Goal: Information Seeking & Learning: Learn about a topic

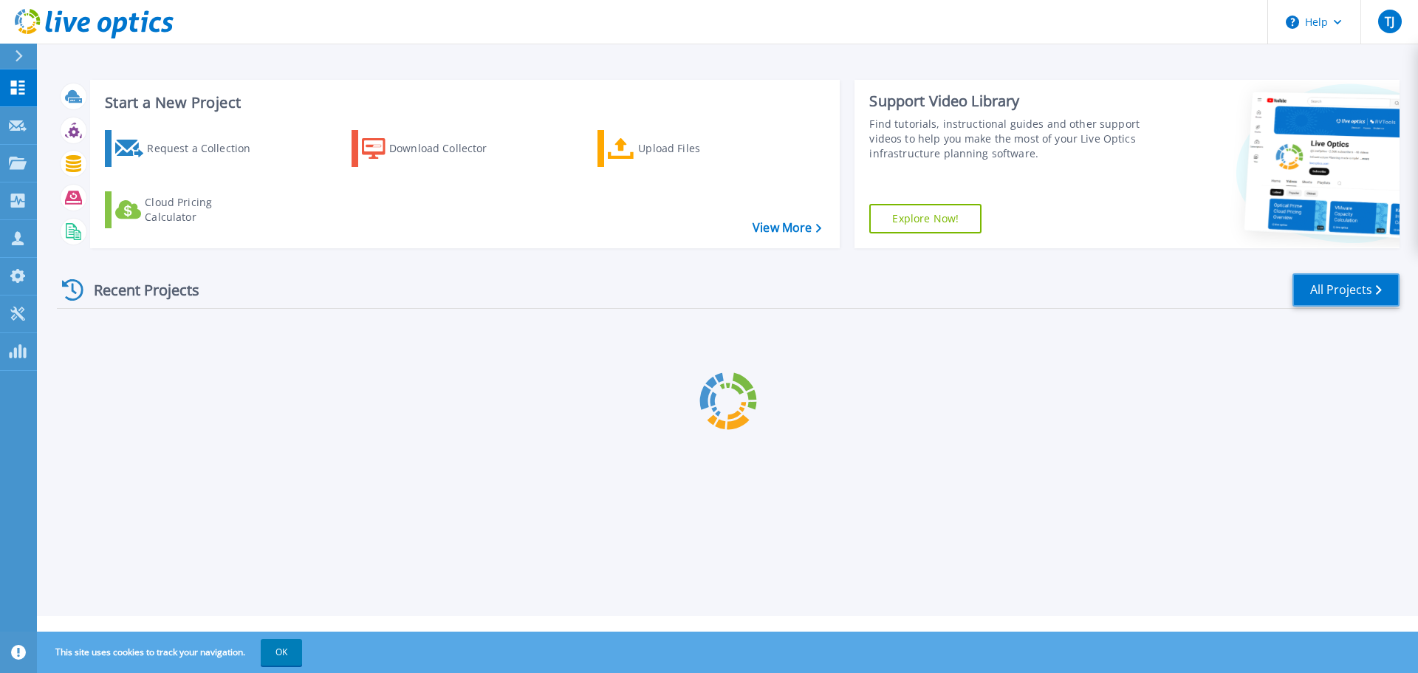
click at [1357, 292] on link "All Projects" at bounding box center [1345, 289] width 107 height 33
click at [44, 90] on p "Dashboard" at bounding box center [65, 88] width 55 height 38
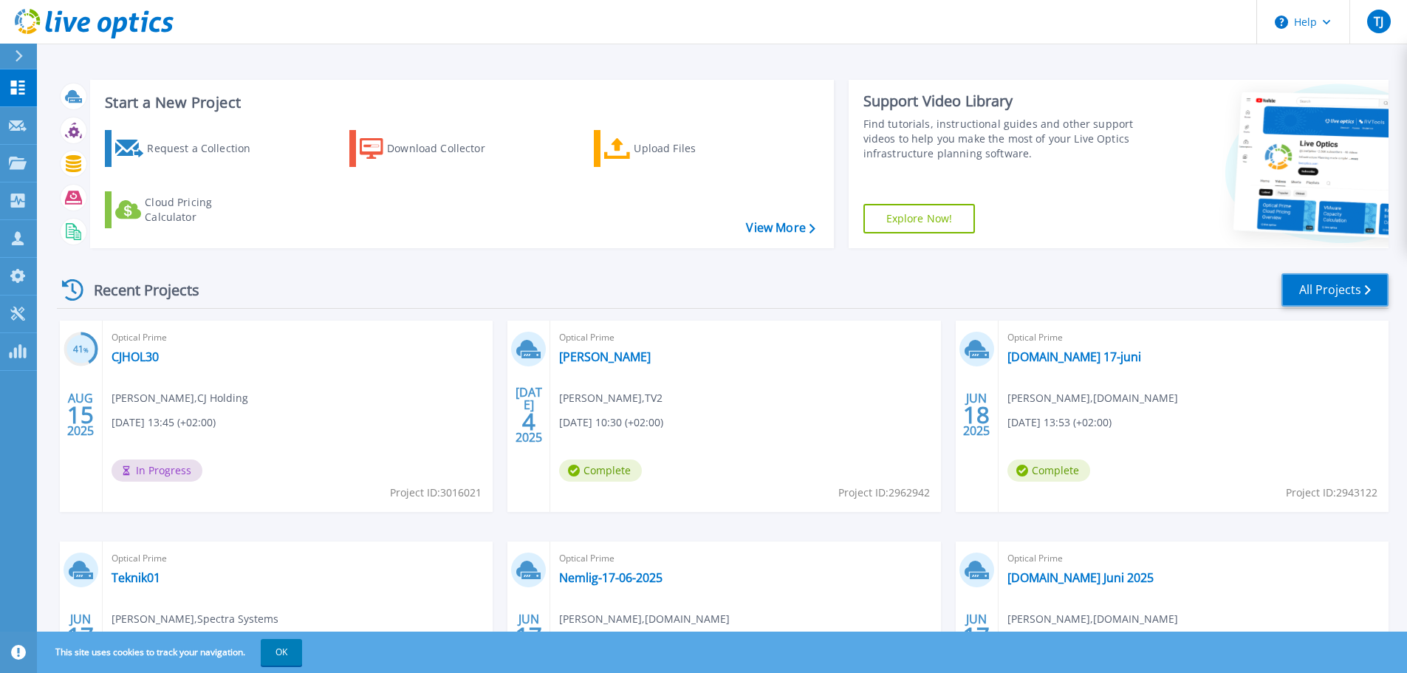
click at [1332, 277] on link "All Projects" at bounding box center [1334, 289] width 107 height 33
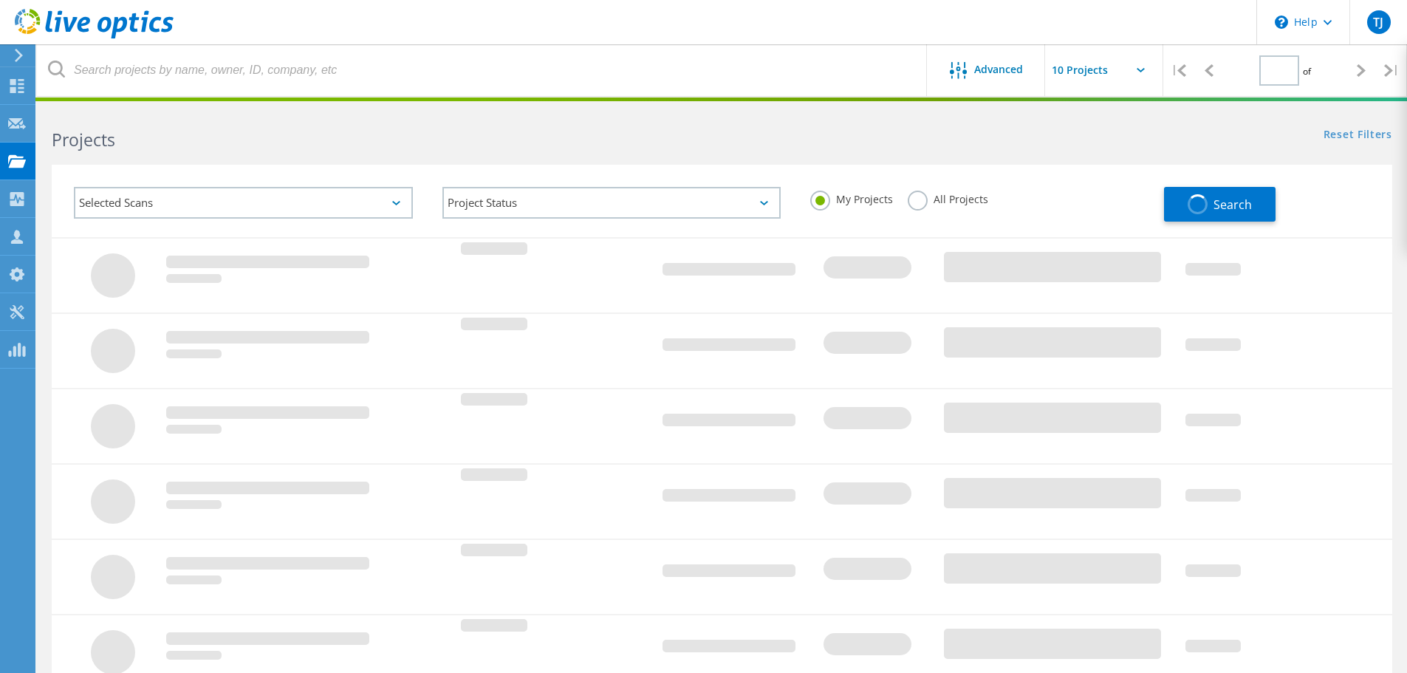
type input "1"
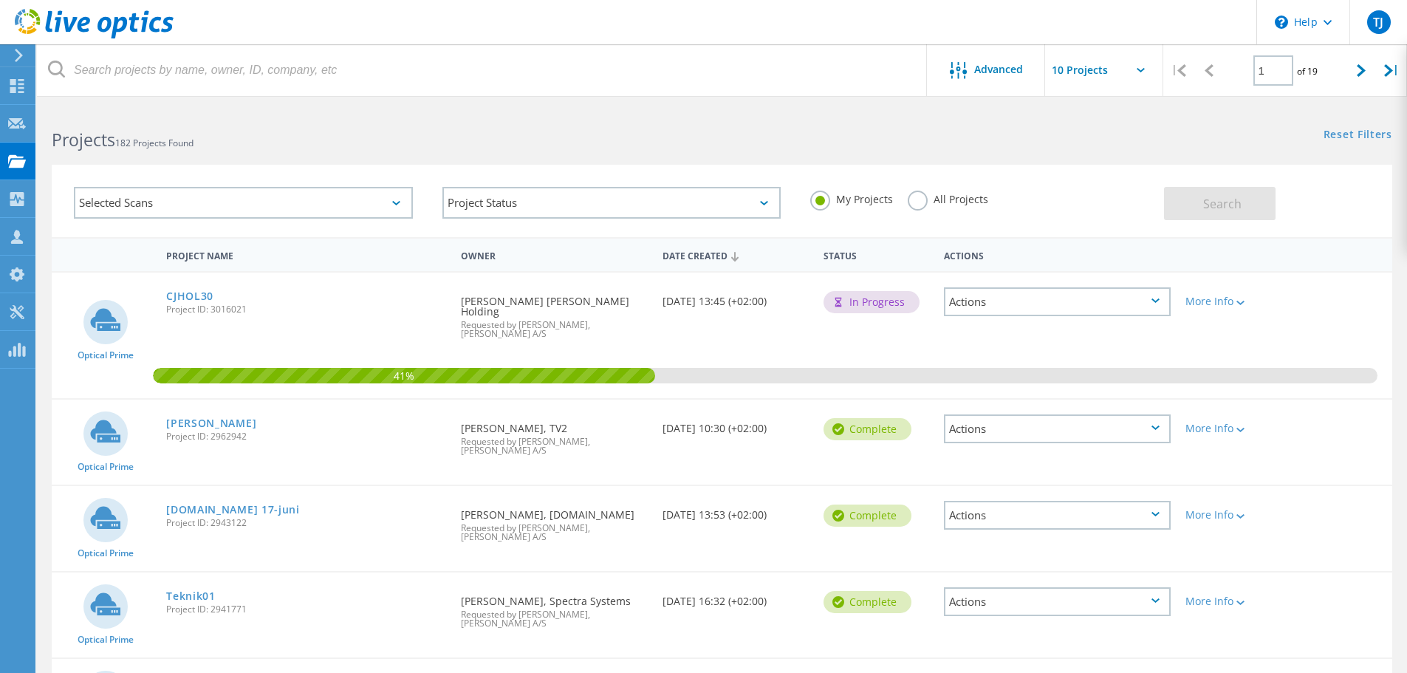
click at [1106, 72] on input "text" at bounding box center [1119, 70] width 148 height 52
click at [1083, 179] on div "Show 40 Projects" at bounding box center [1119, 182] width 146 height 24
type input "Show 40 Projects"
click at [1042, 148] on div "Selected Scans Project Status In Progress Complete Published Anonymous Archived…" at bounding box center [722, 191] width 1370 height 91
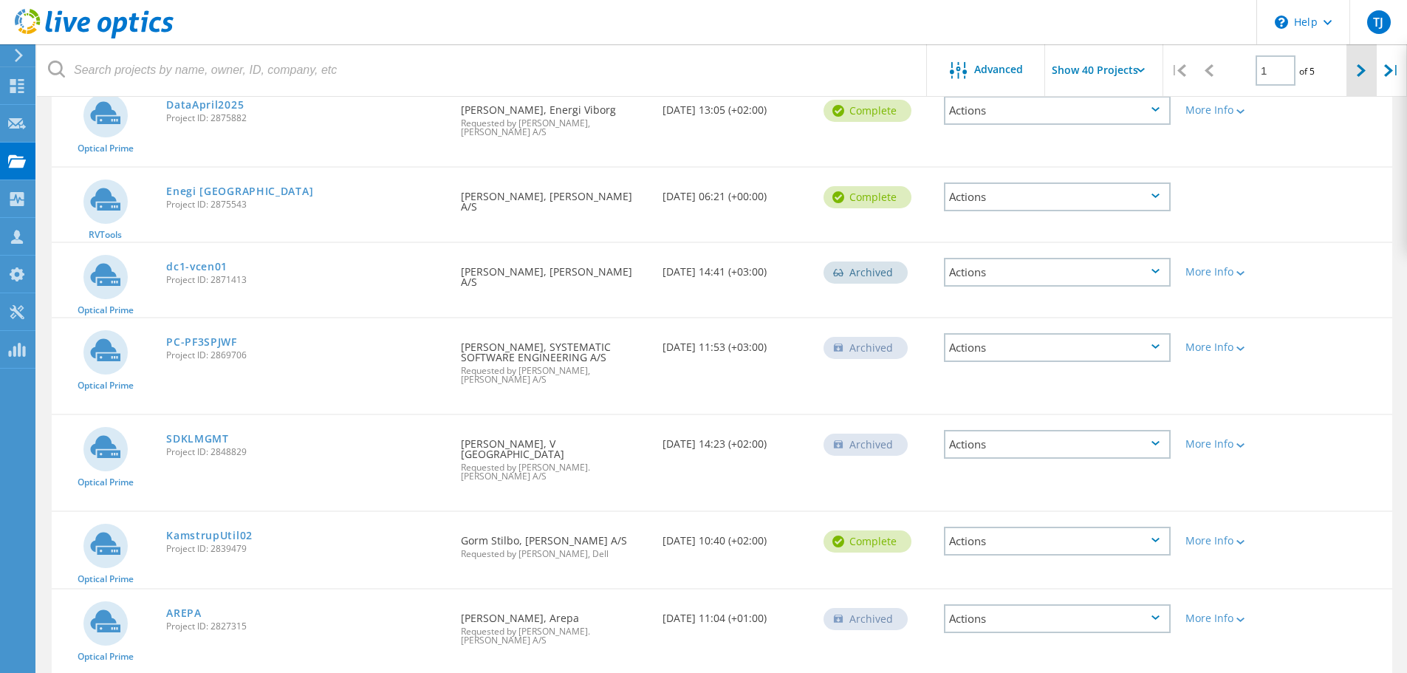
click at [1362, 74] on icon at bounding box center [1361, 70] width 9 height 13
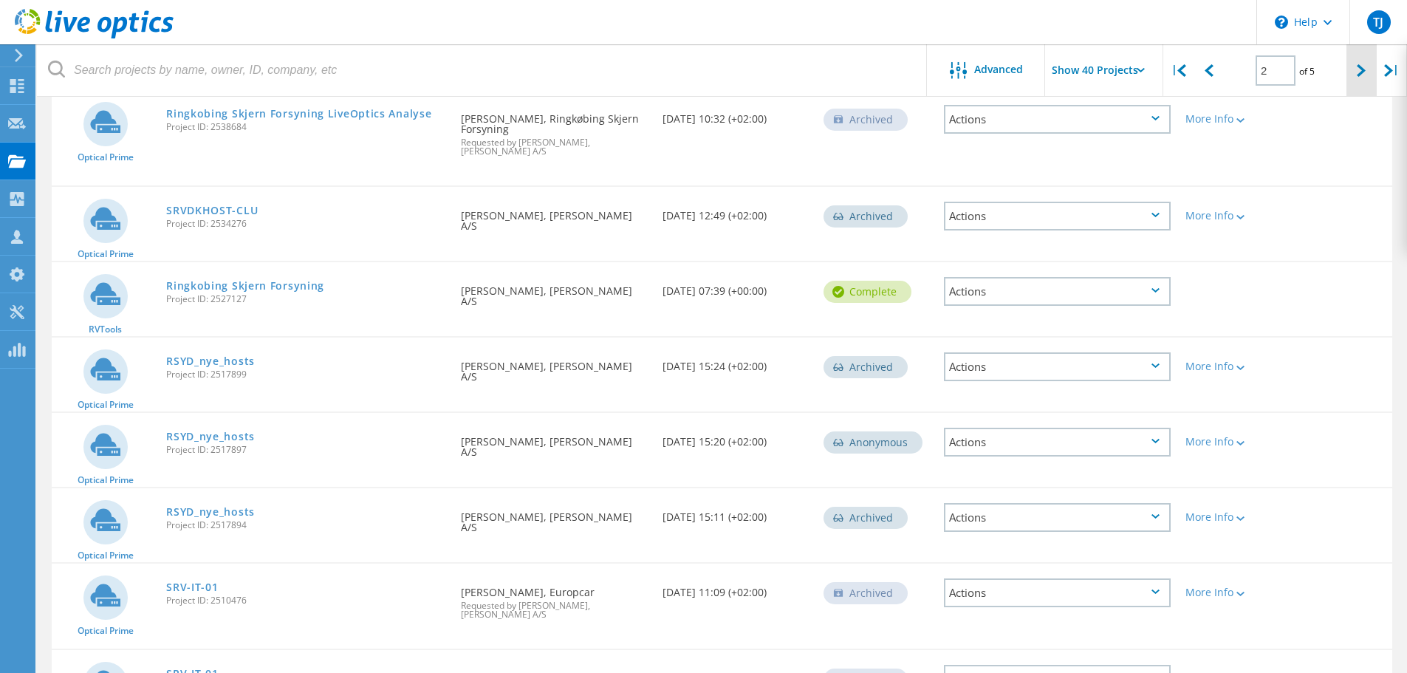
click at [1365, 77] on icon at bounding box center [1361, 70] width 9 height 13
type input "3"
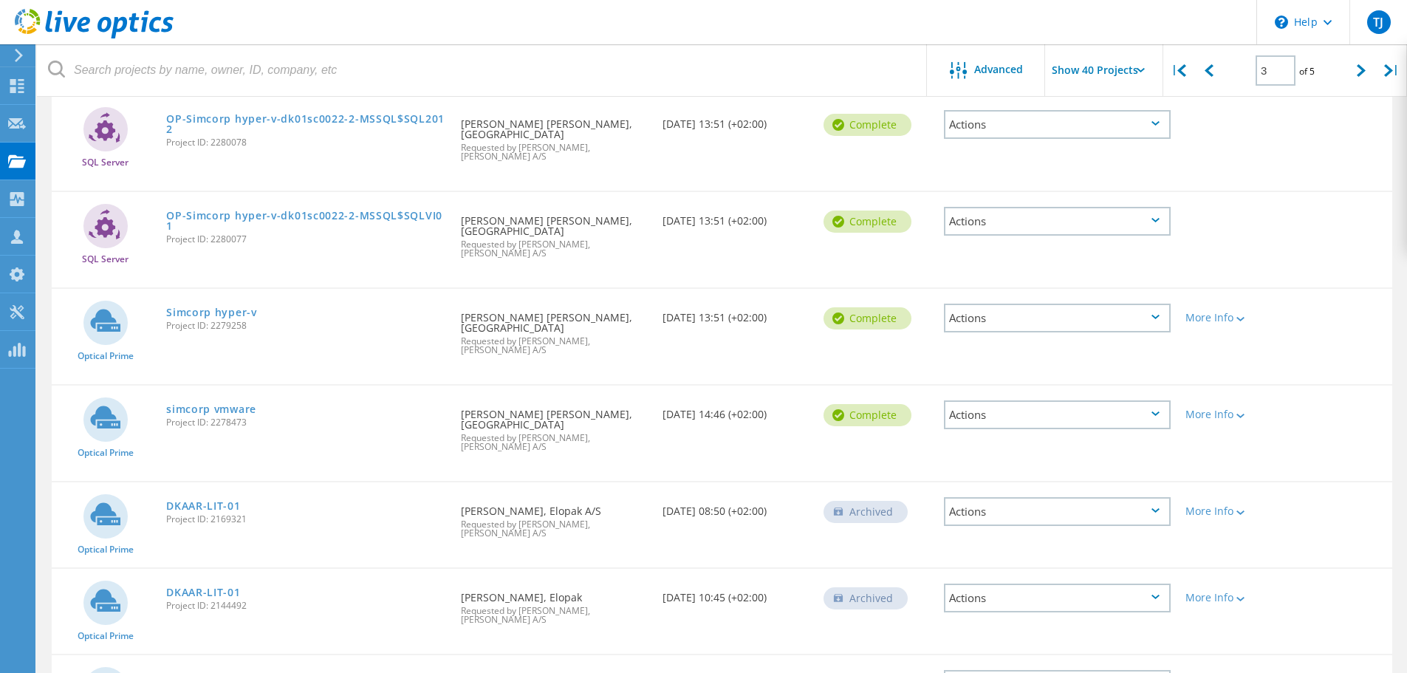
scroll to position [1514, 0]
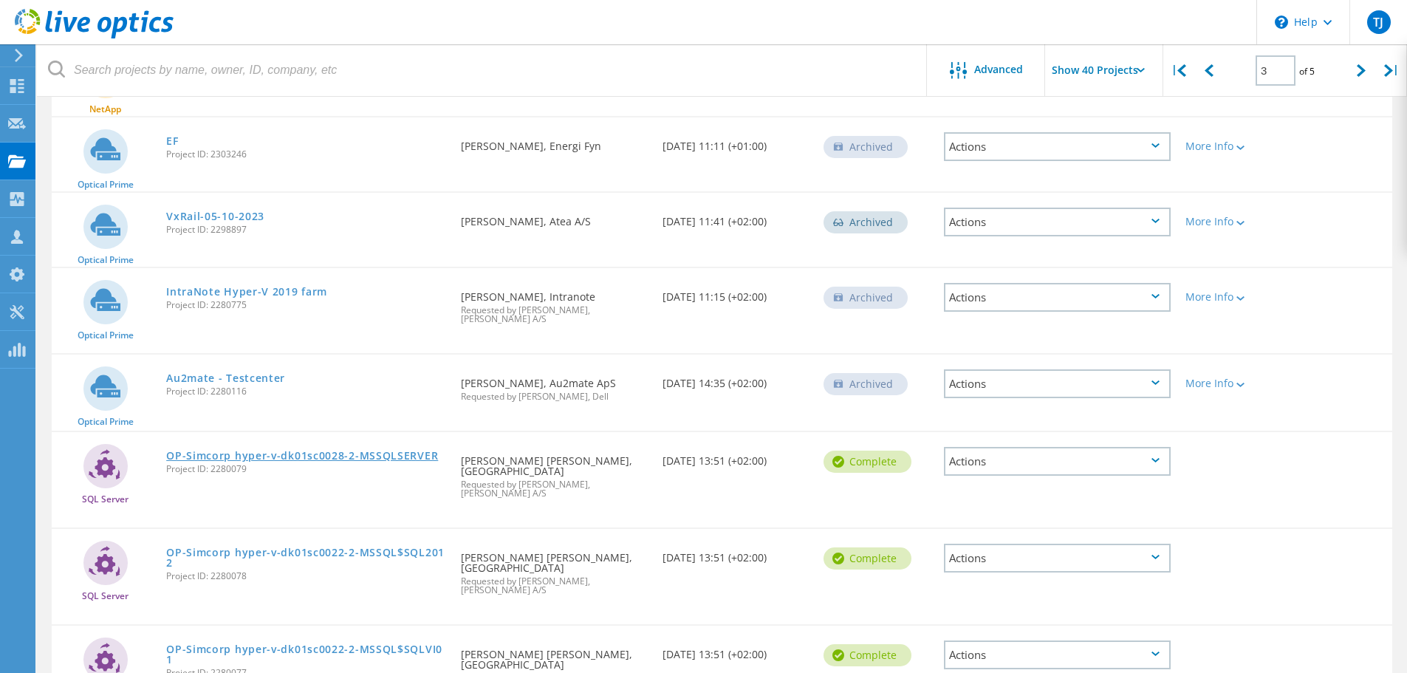
click at [332, 451] on link "OP-Simcorp hyper-v-dk01sc0028-2-MSSQLSERVER" at bounding box center [302, 456] width 272 height 10
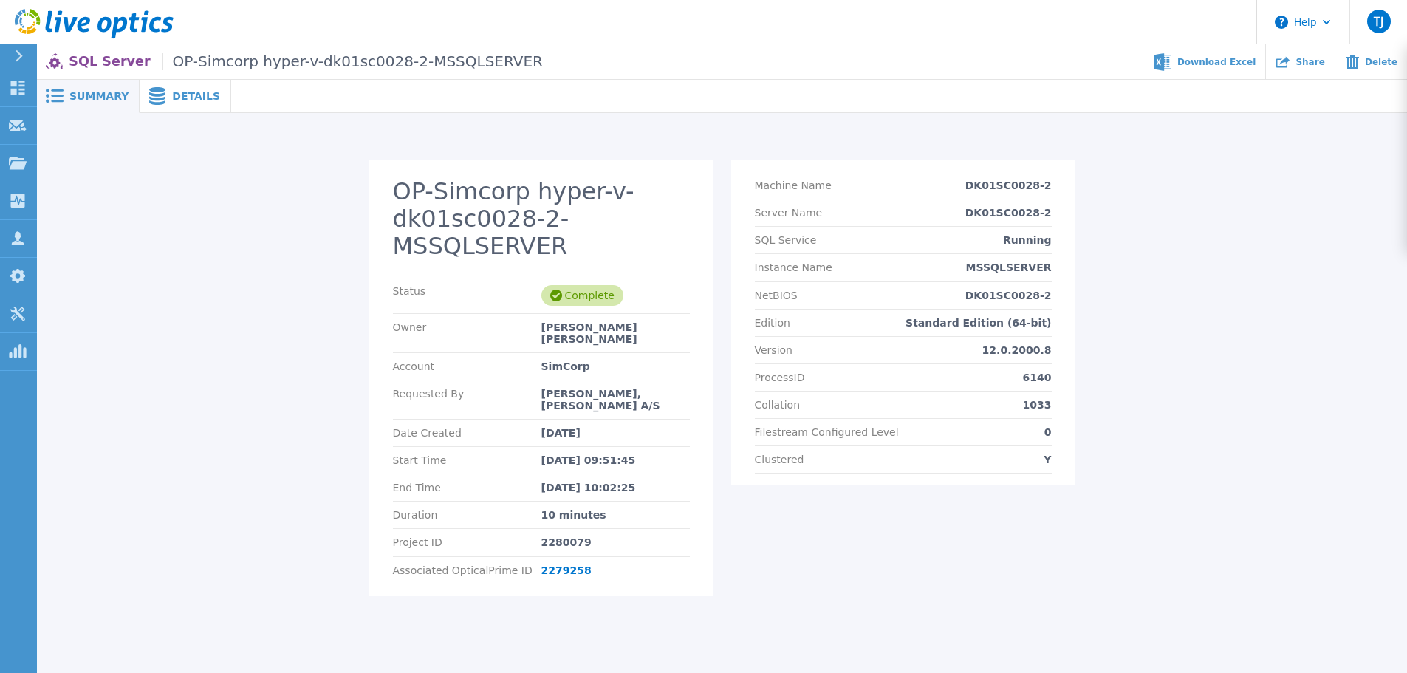
drag, startPoint x: 218, startPoint y: 168, endPoint x: 217, endPoint y: 159, distance: 9.6
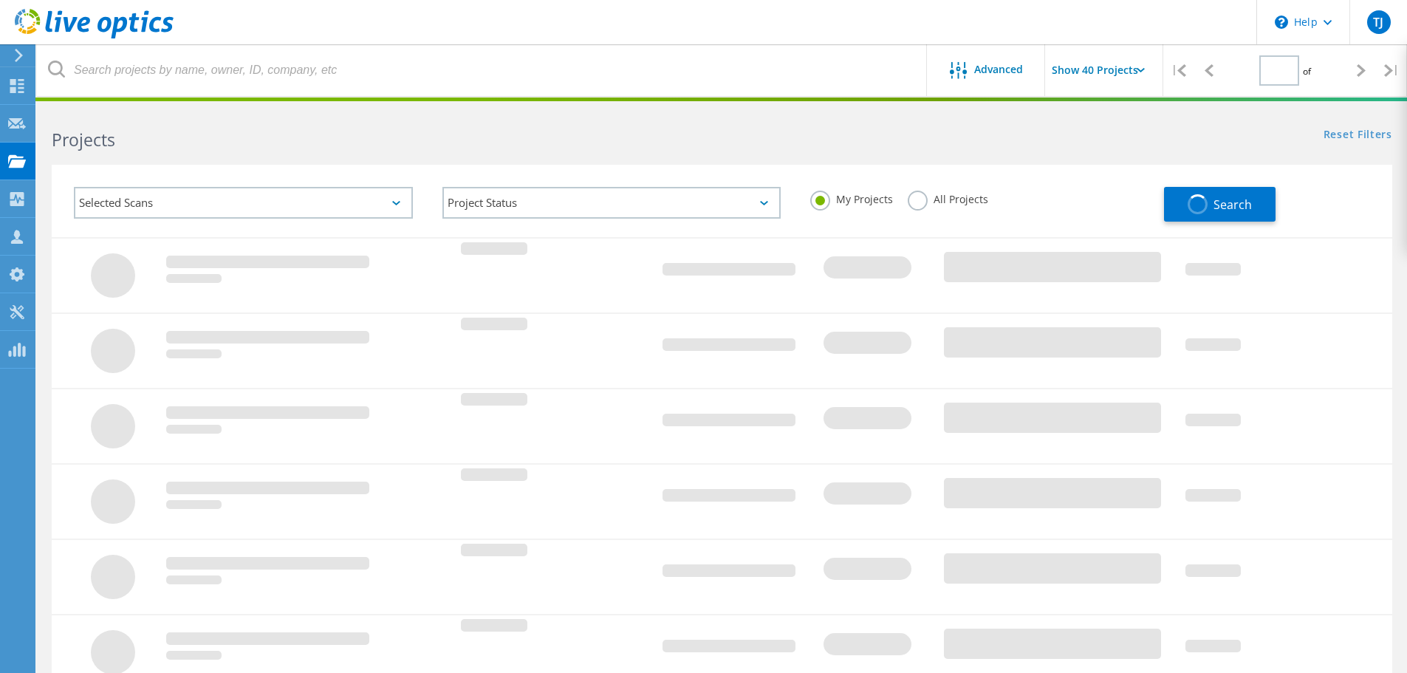
type input "3"
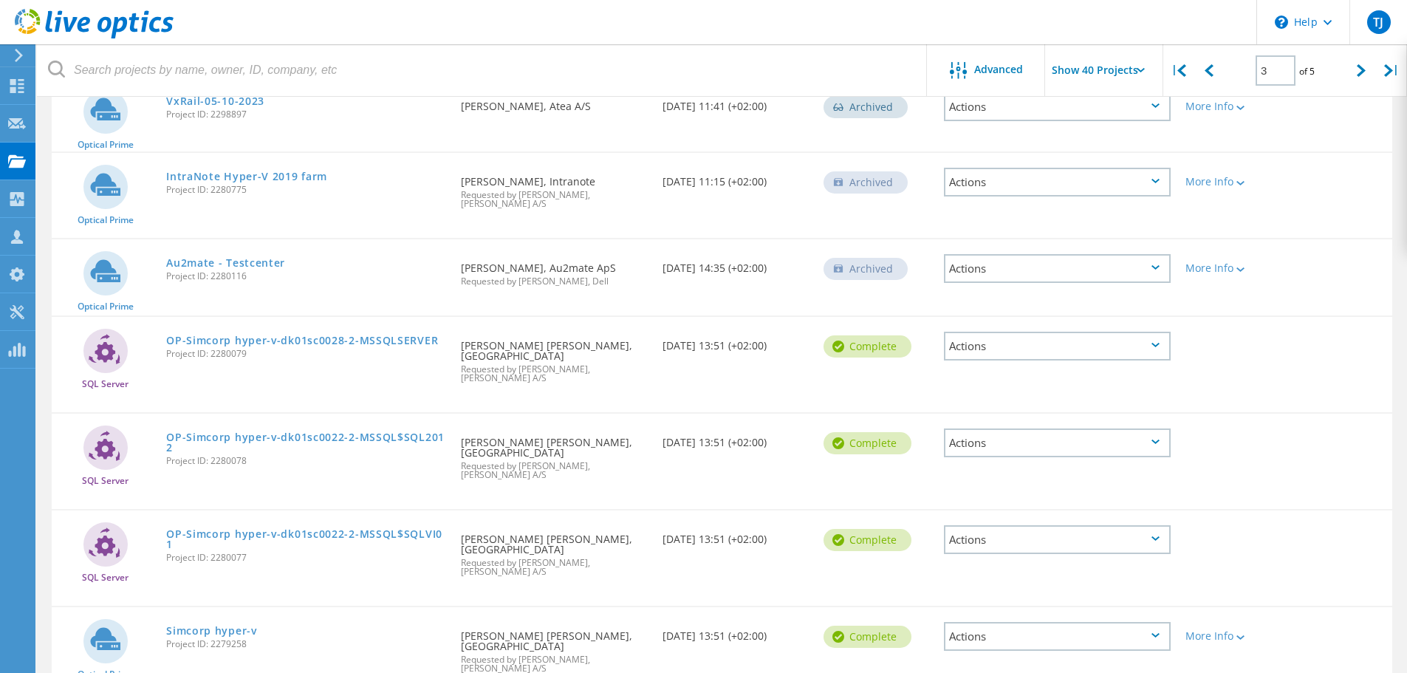
scroll to position [1662, 0]
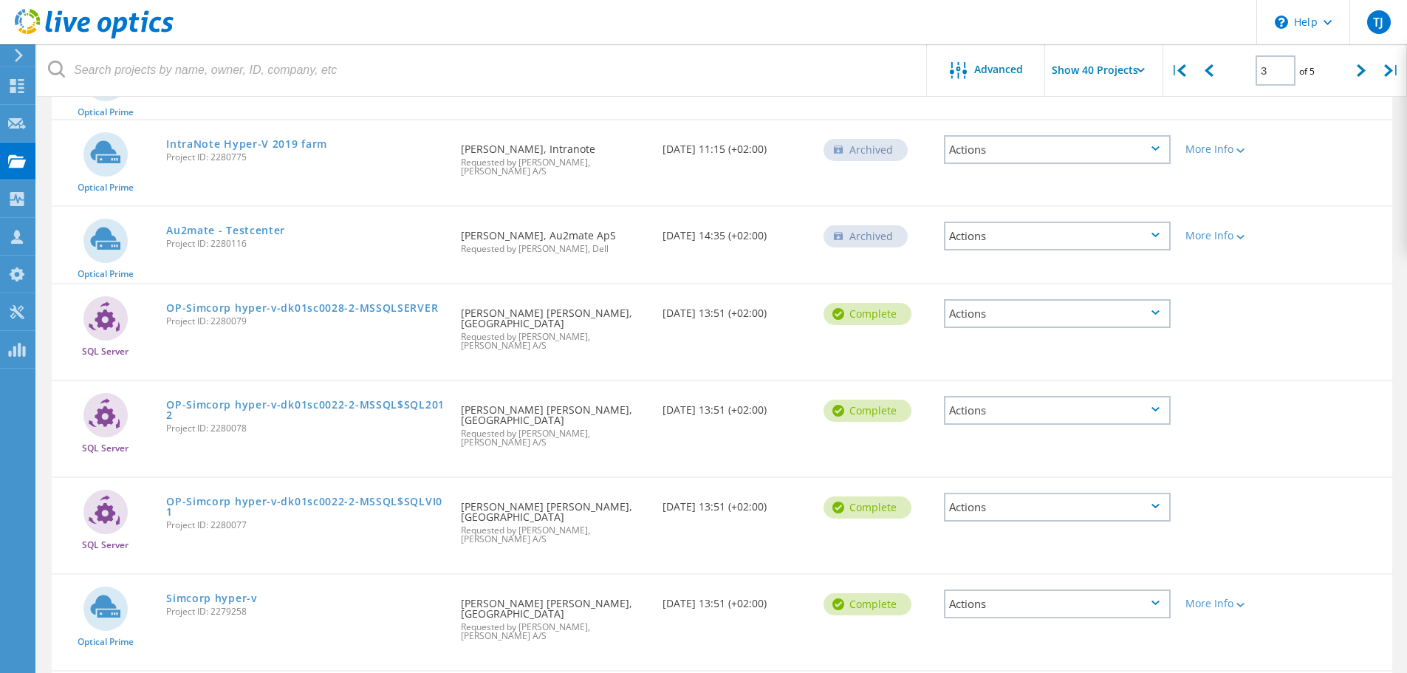
click at [221, 593] on link "Simcorp hyper-v" at bounding box center [211, 598] width 91 height 10
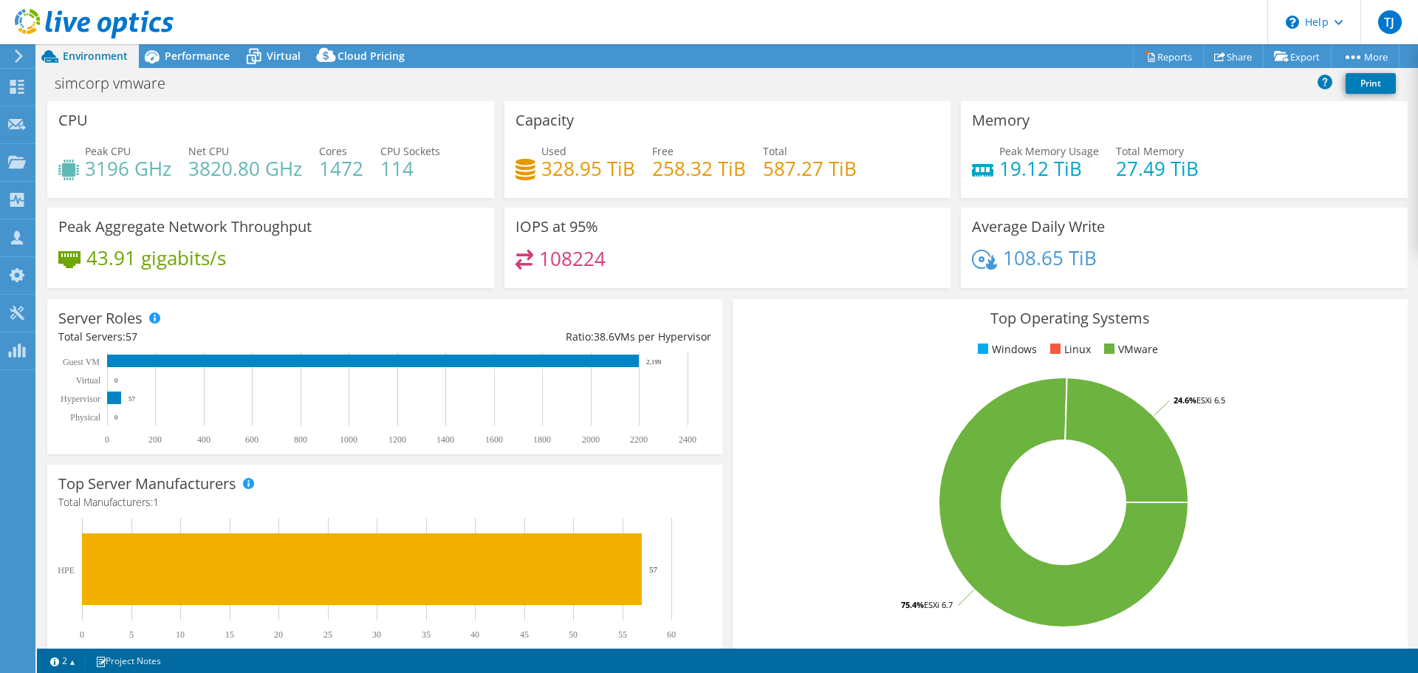
select select "EUFrankfurt"
select select "USD"
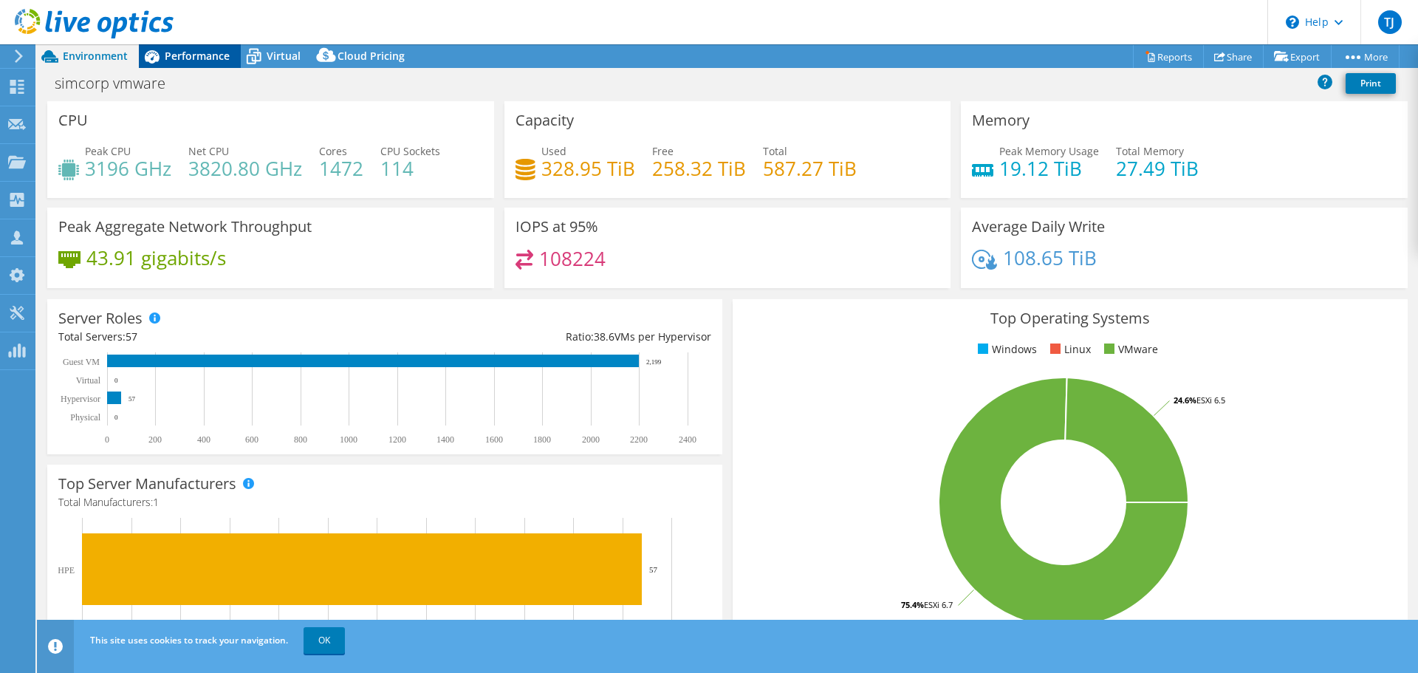
click at [182, 59] on span "Performance" at bounding box center [197, 56] width 65 height 14
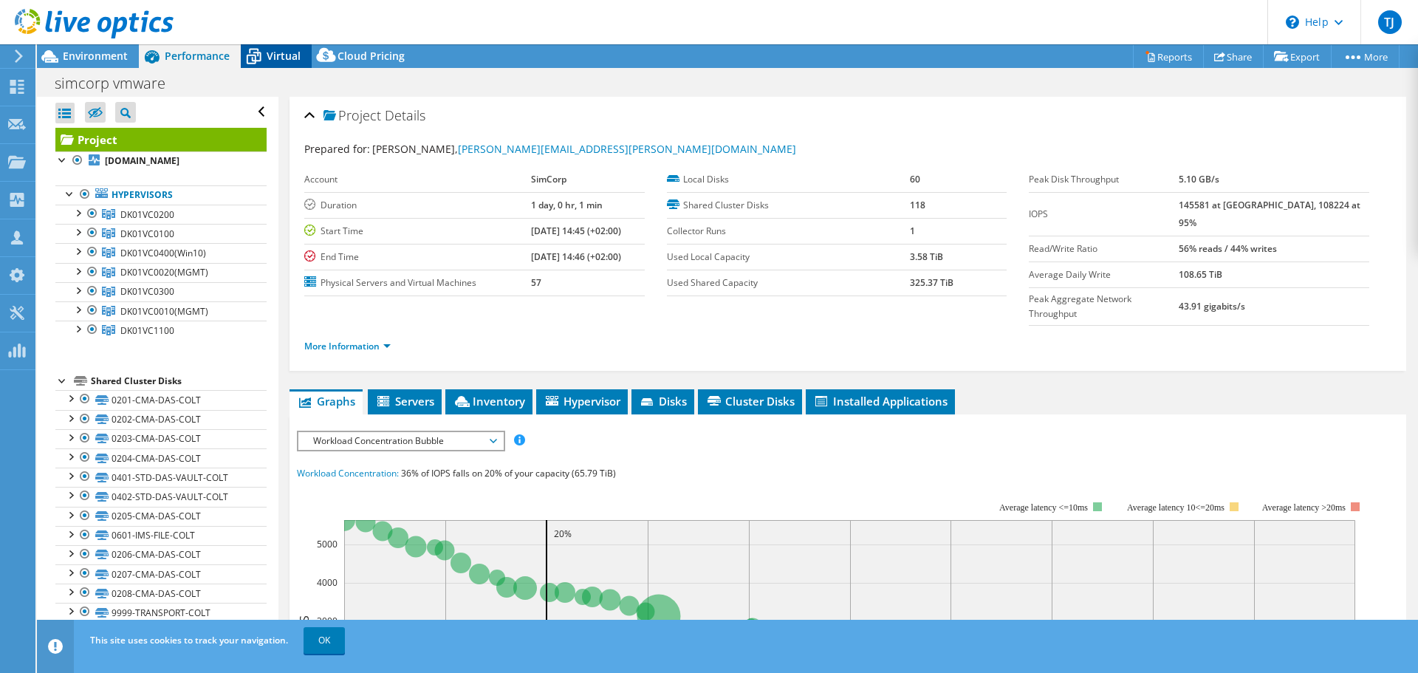
click at [264, 50] on icon at bounding box center [254, 57] width 26 height 26
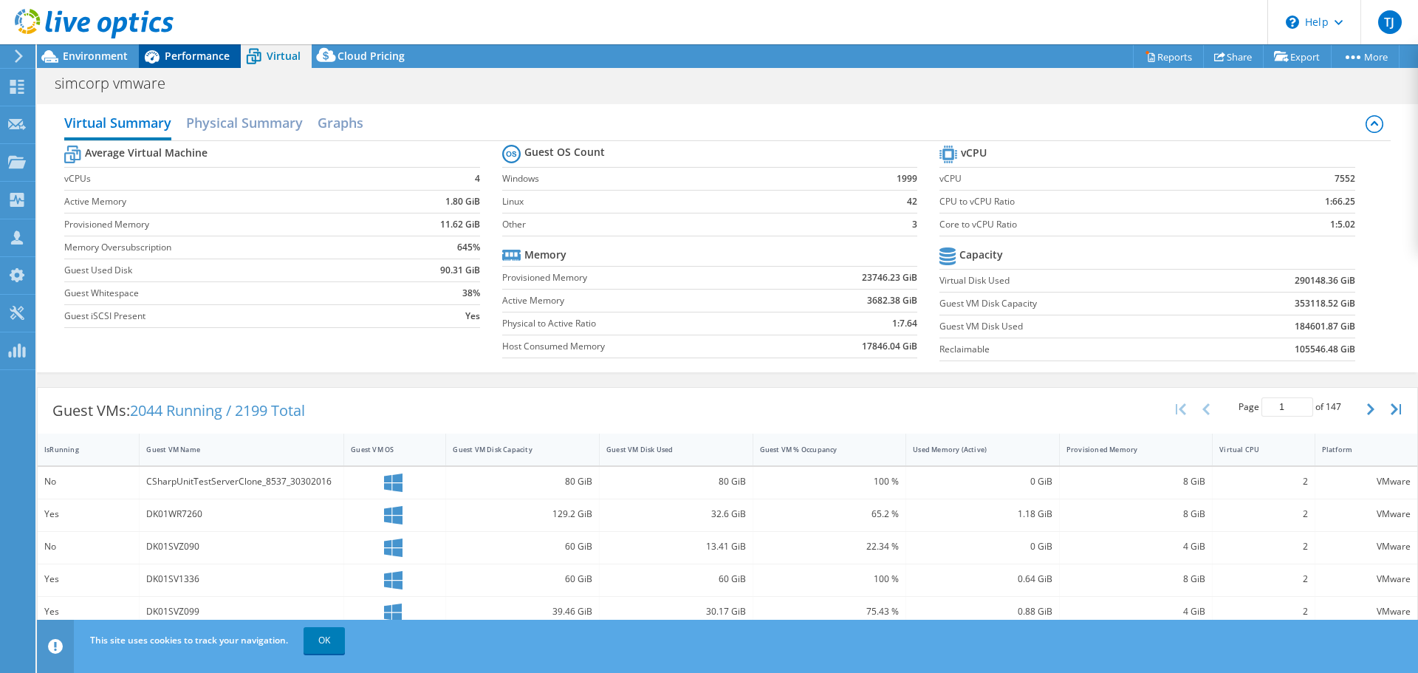
click at [184, 61] on span "Performance" at bounding box center [197, 56] width 65 height 14
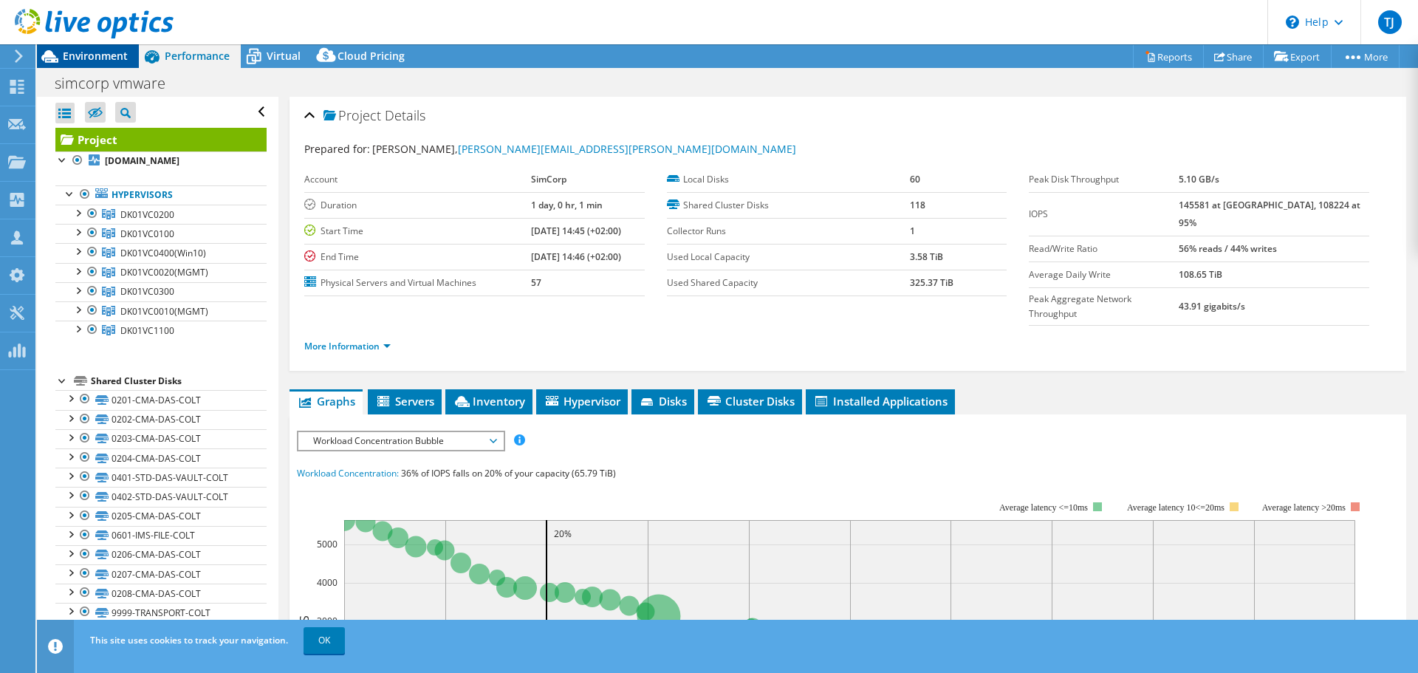
click at [82, 58] on span "Environment" at bounding box center [95, 56] width 65 height 14
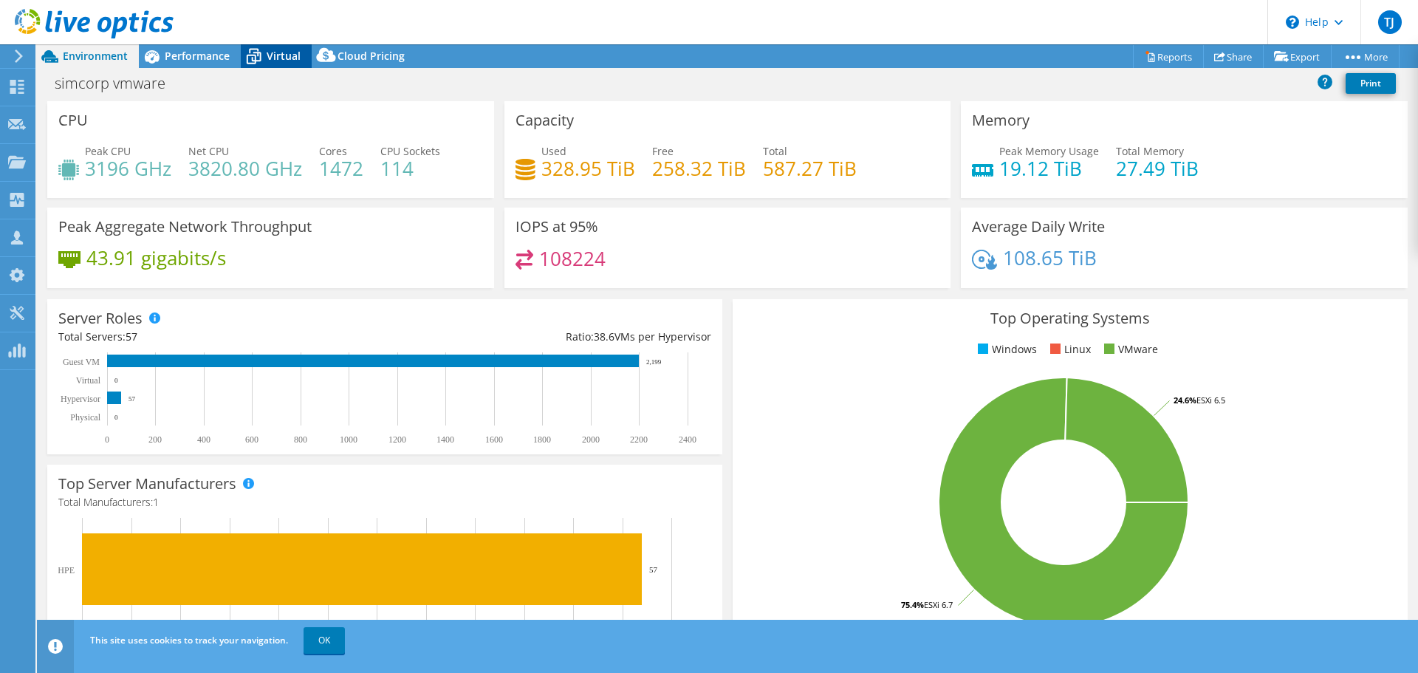
click at [278, 61] on span "Virtual" at bounding box center [284, 56] width 34 height 14
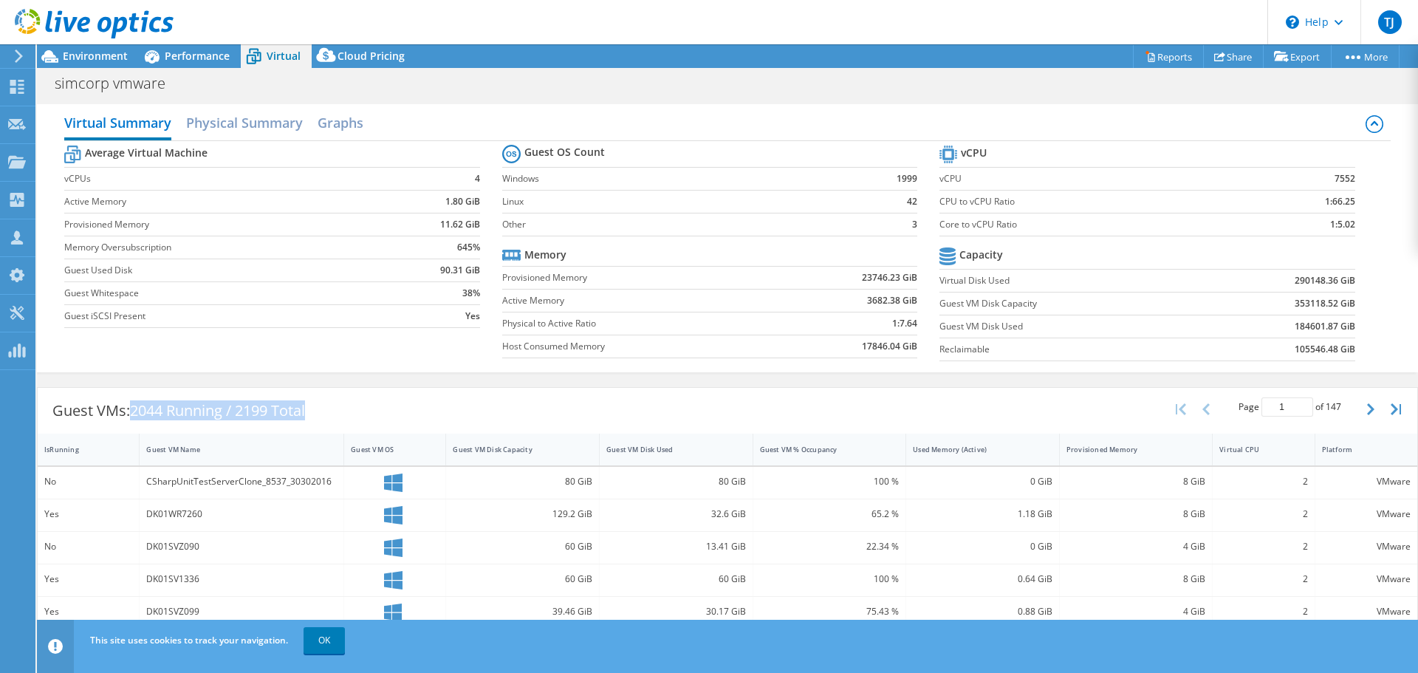
drag, startPoint x: 129, startPoint y: 412, endPoint x: 424, endPoint y: 419, distance: 294.8
click at [424, 419] on div "Guest VMs: 2044 Running / 2199 Total Page 1 of 147 5 rows 10 rows 20 rows 25 ro…" at bounding box center [728, 411] width 1380 height 46
click at [112, 59] on span "Environment" at bounding box center [95, 56] width 65 height 14
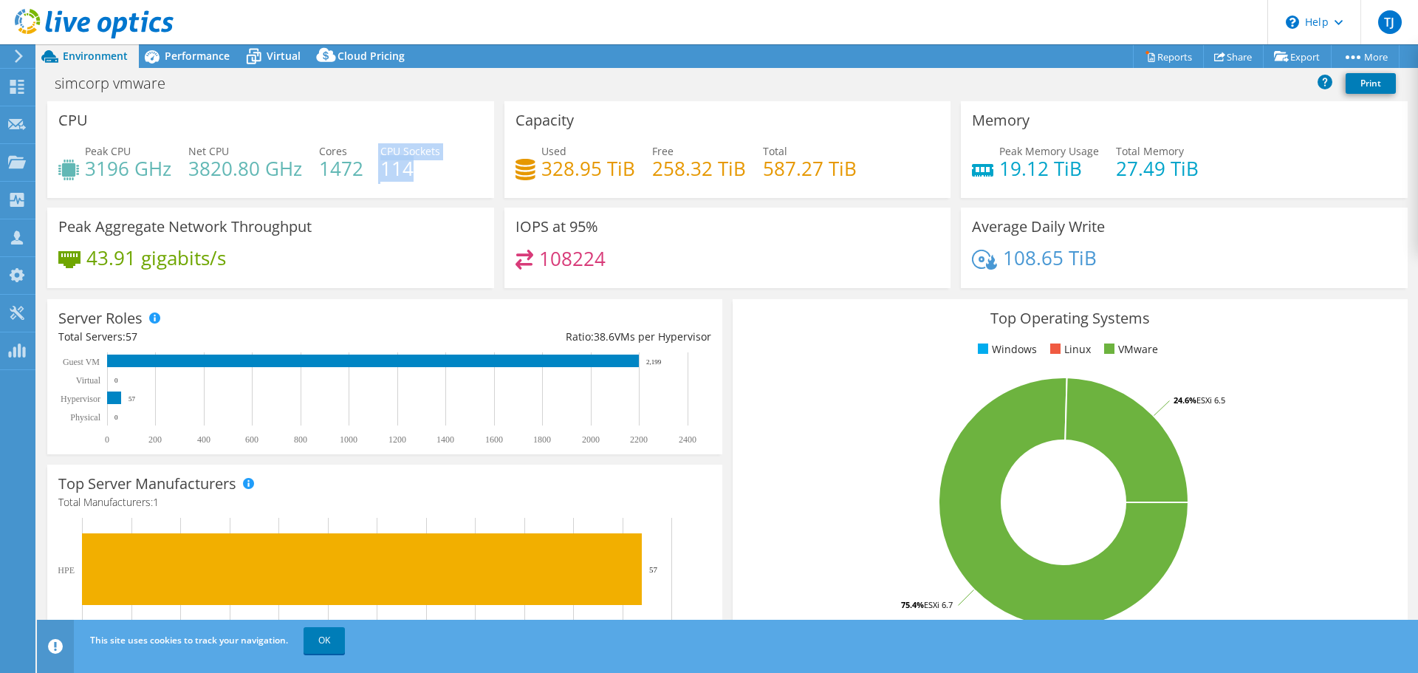
click at [363, 165] on div "Peak CPU 3196 GHz Net CPU 3820.80 GHz Cores 1472 CPU Sockets 114" at bounding box center [270, 167] width 425 height 48
click at [188, 61] on span "Performance" at bounding box center [197, 56] width 65 height 14
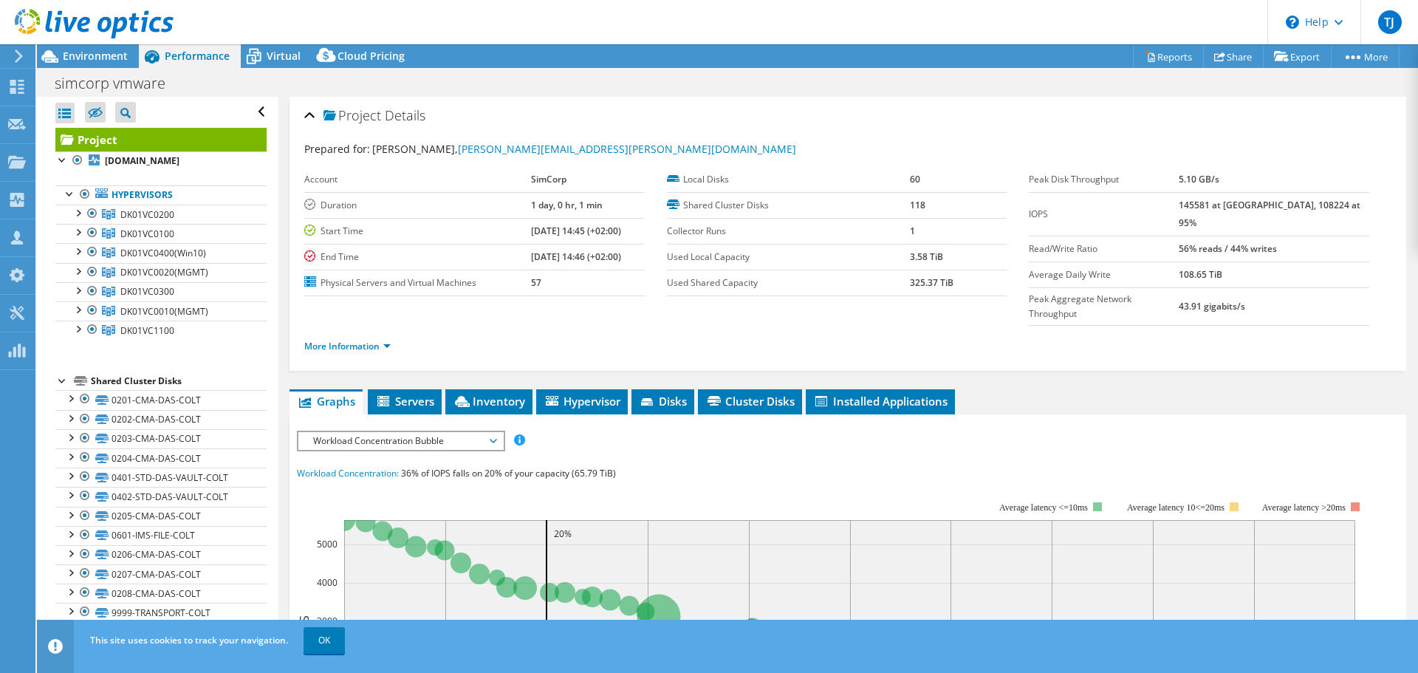
click at [254, 78] on div "simcorp vmware Print" at bounding box center [727, 82] width 1381 height 27
click at [105, 60] on span "Environment" at bounding box center [95, 56] width 65 height 14
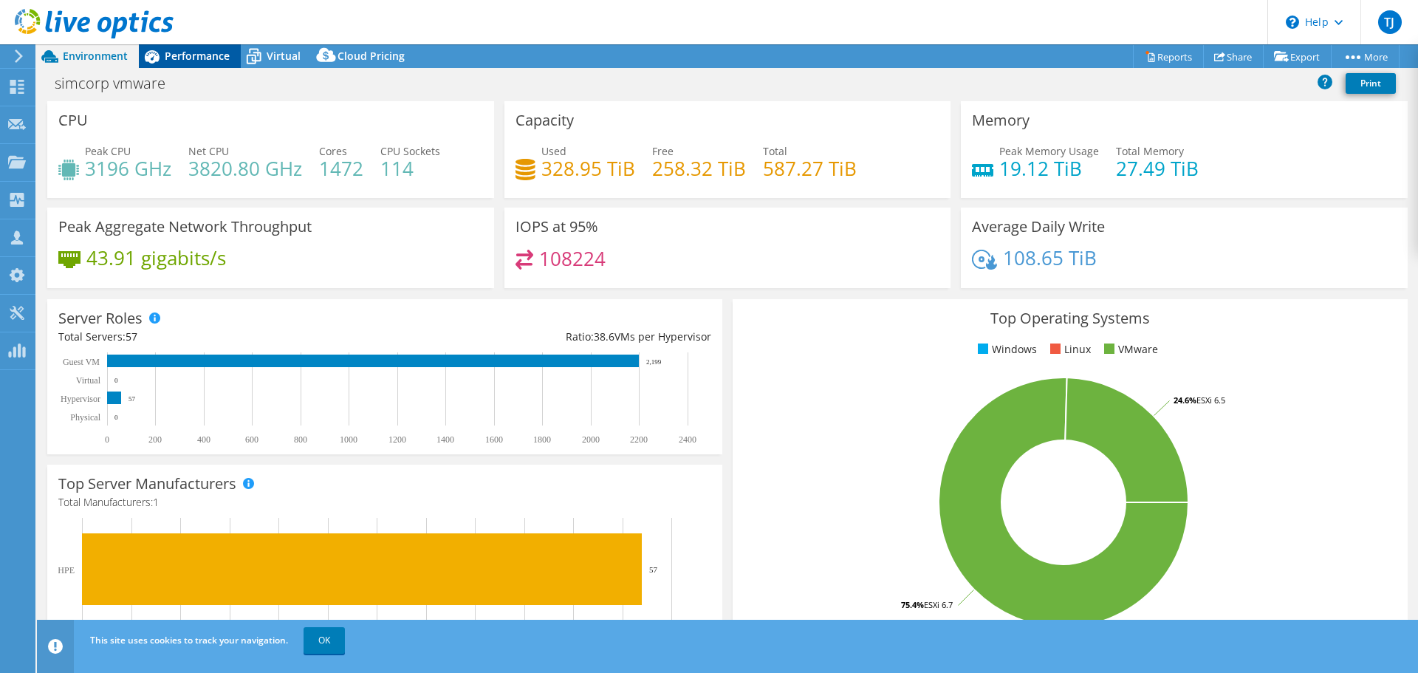
click at [205, 59] on span "Performance" at bounding box center [197, 56] width 65 height 14
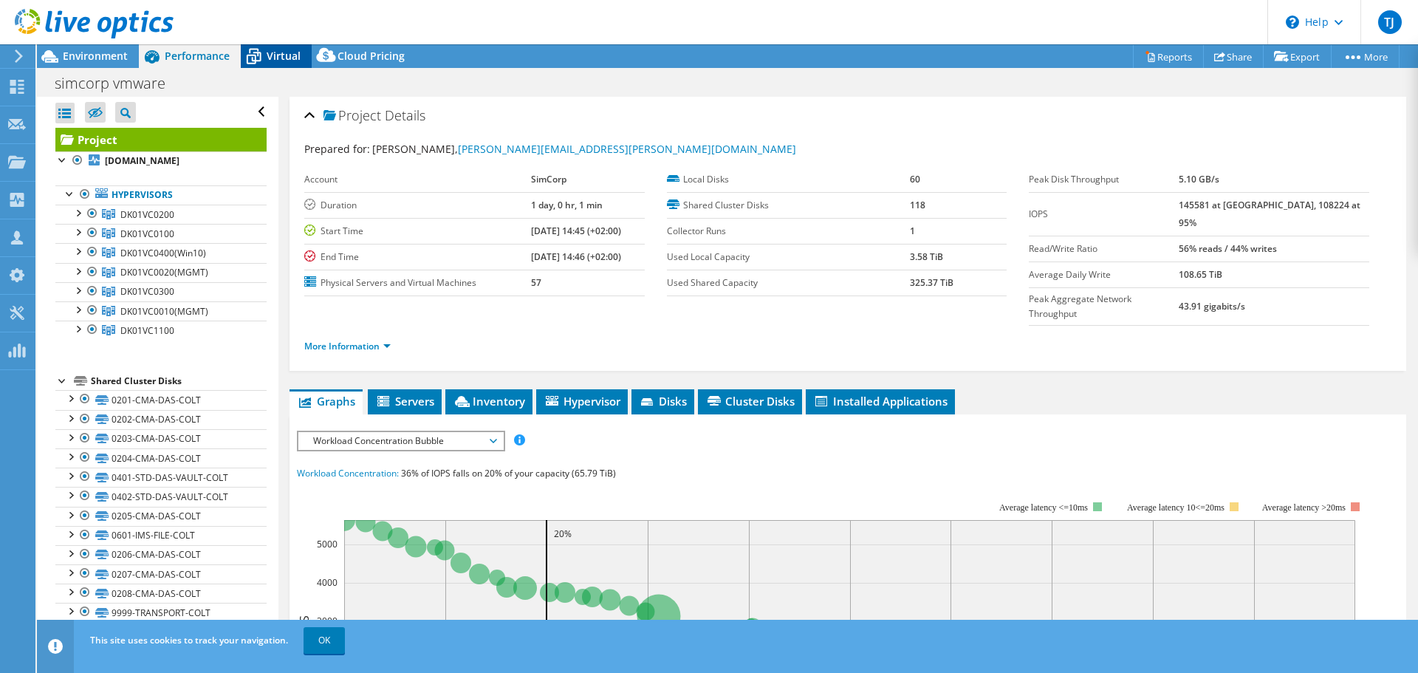
click at [284, 57] on span "Virtual" at bounding box center [284, 56] width 34 height 14
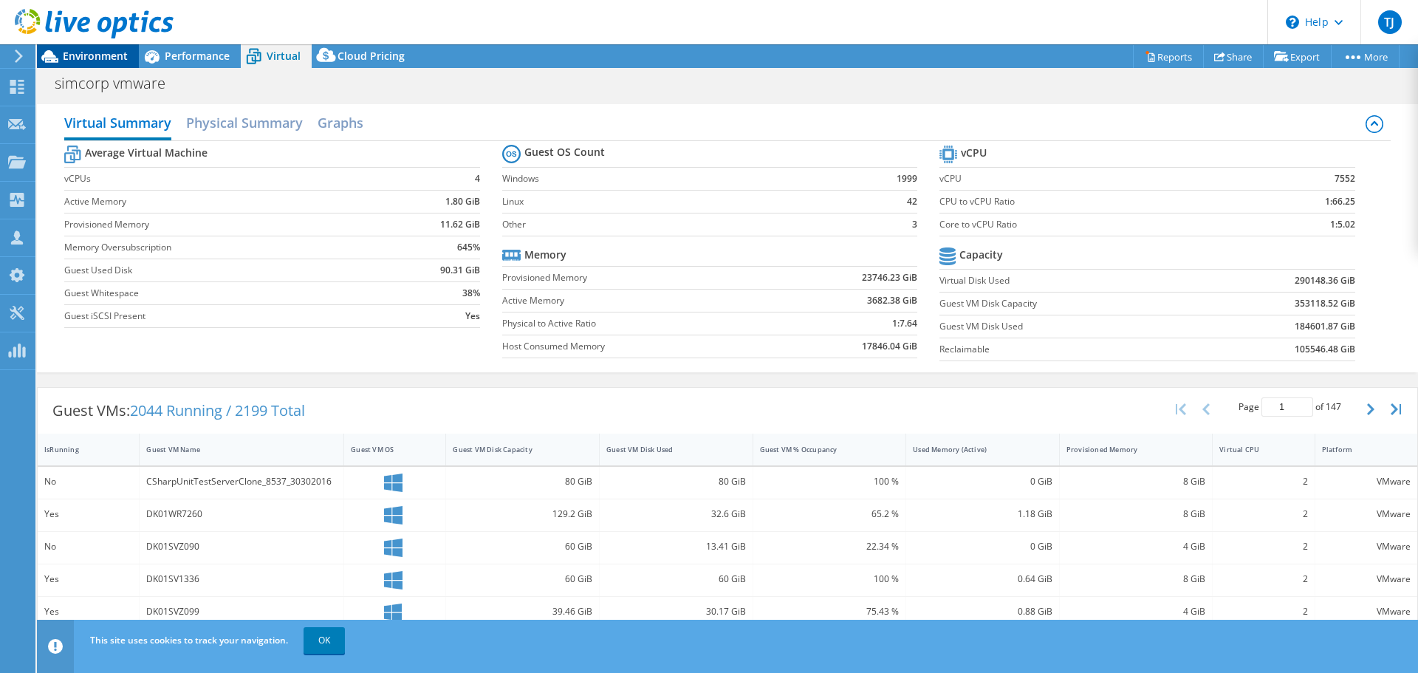
click at [84, 58] on span "Environment" at bounding box center [95, 56] width 65 height 14
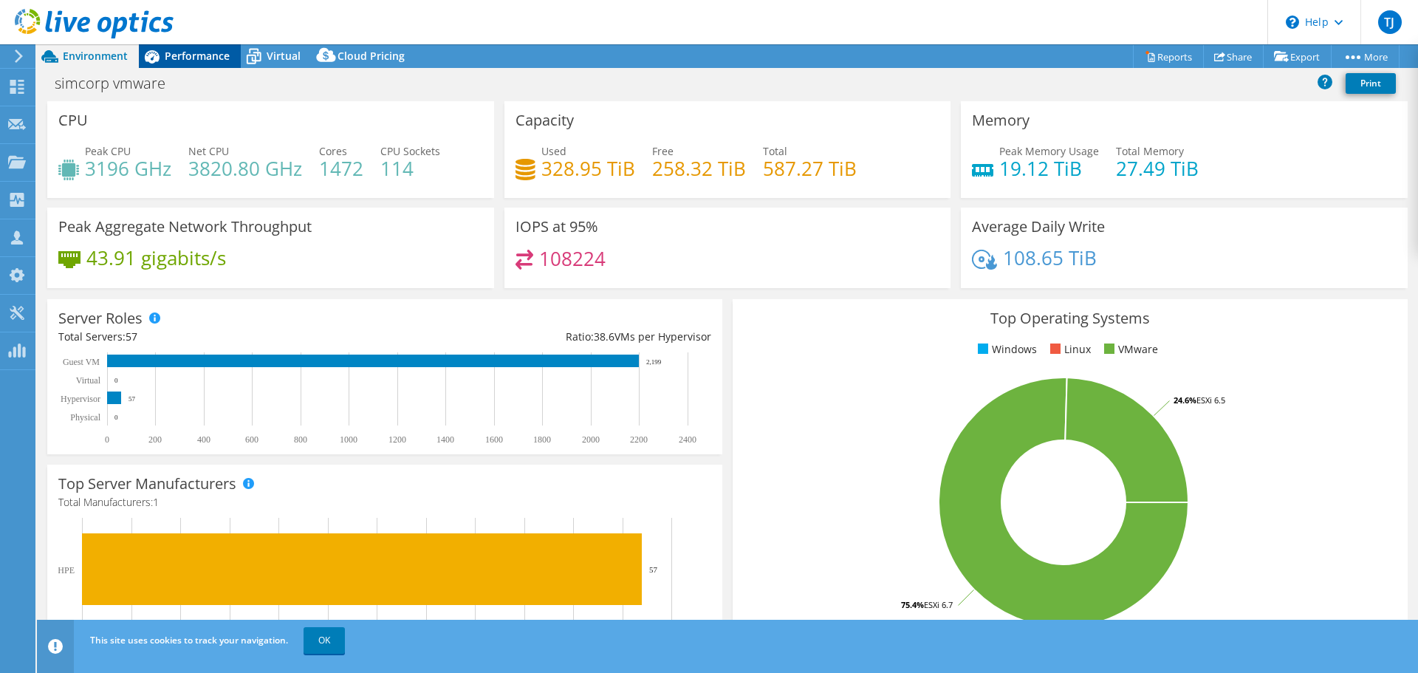
click at [177, 60] on span "Performance" at bounding box center [197, 56] width 65 height 14
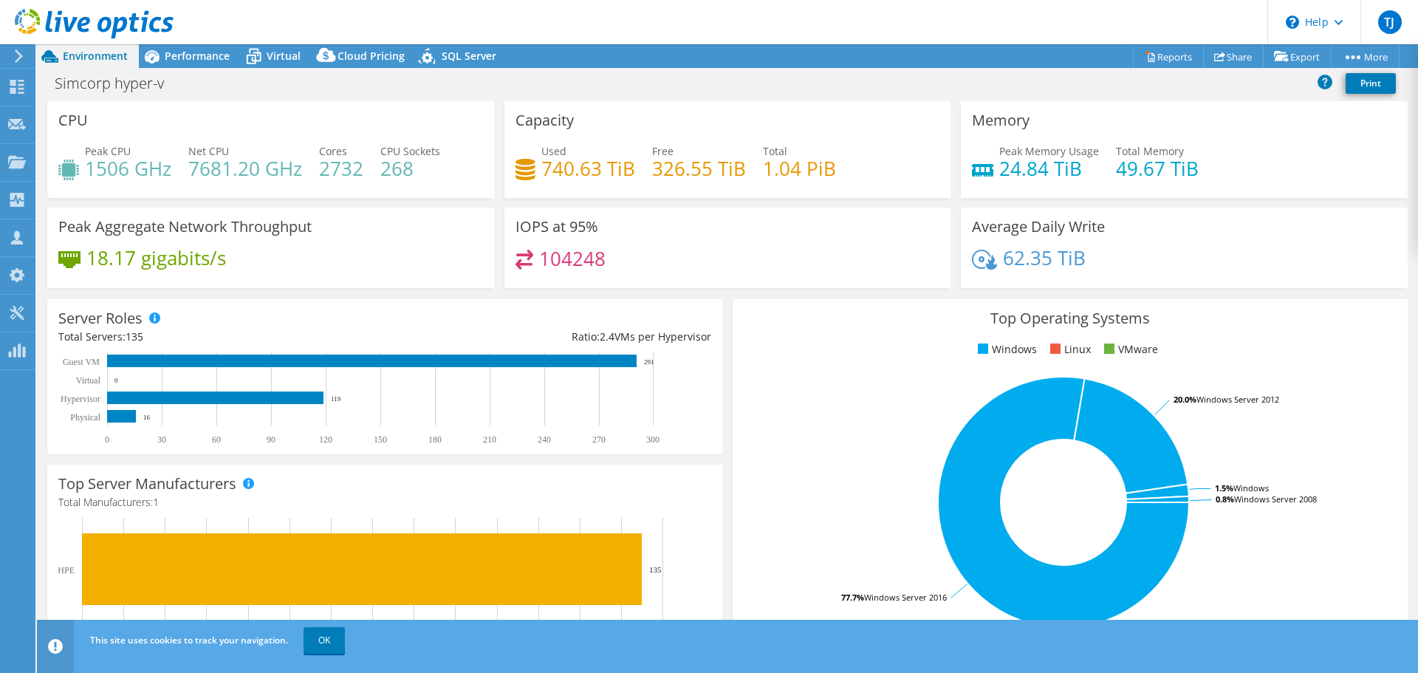
select select "EUFrankfurt"
select select "USD"
